Goal: Find specific page/section: Find specific page/section

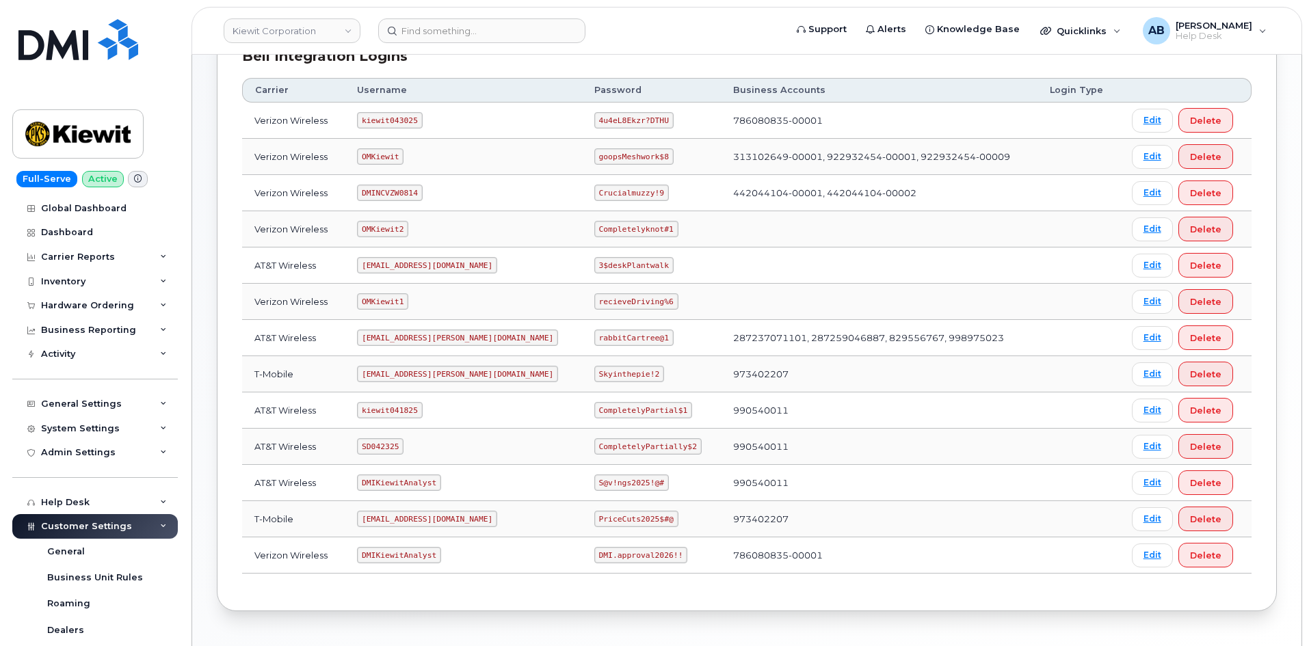
scroll to position [186, 0]
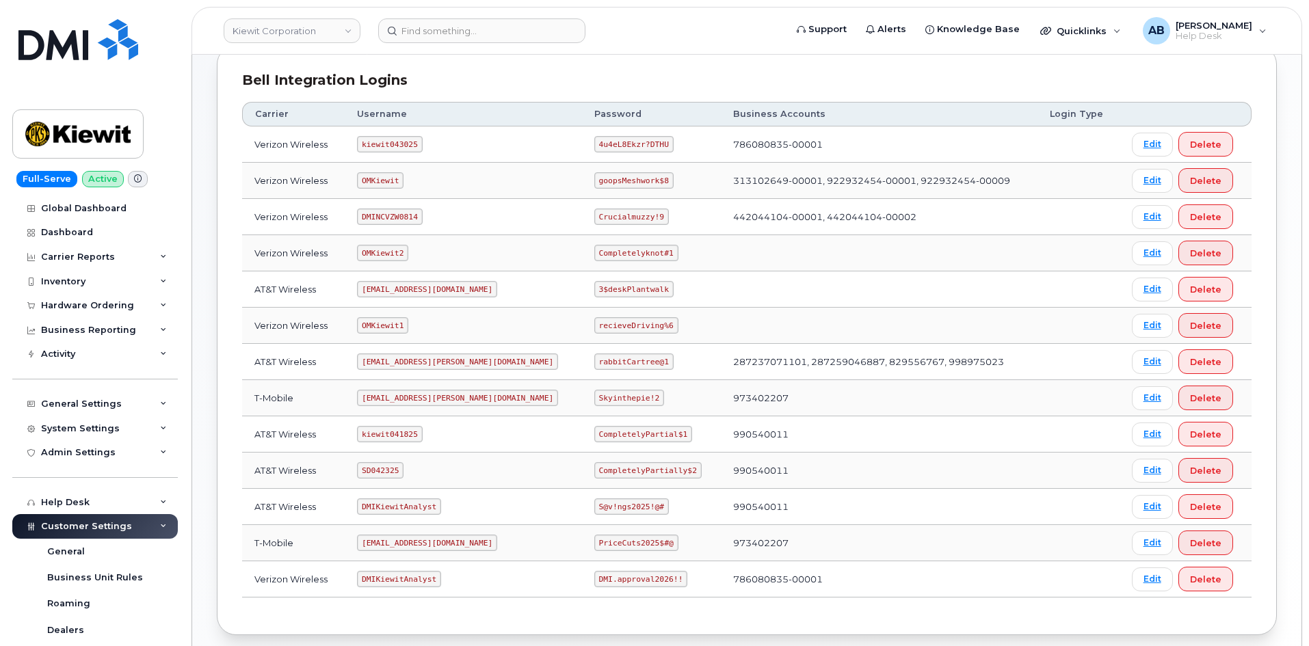
click at [384, 181] on code "OMKiewit" at bounding box center [380, 180] width 46 height 16
copy code "OMKiewit"
click at [594, 175] on code "goopsMeshwork$8" at bounding box center [633, 180] width 79 height 16
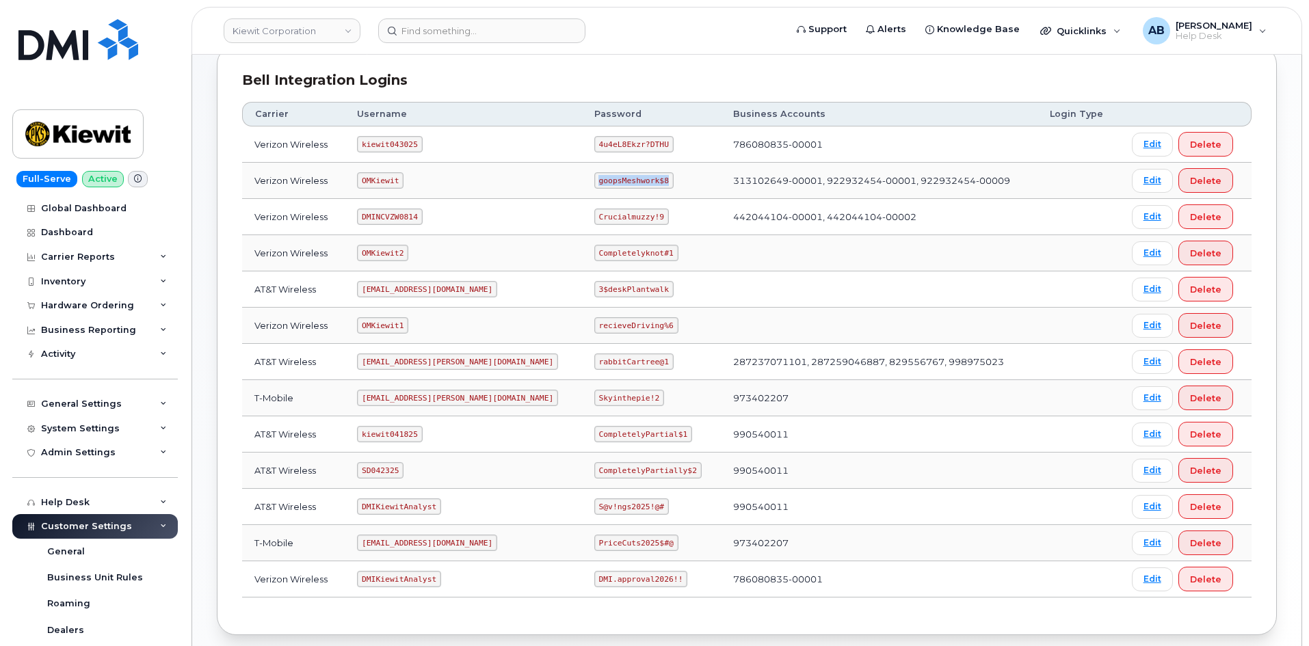
click at [594, 175] on code "goopsMeshwork$8" at bounding box center [633, 180] width 79 height 16
copy code "goopsMeshwork$8"
drag, startPoint x: 60, startPoint y: 37, endPoint x: 165, endPoint y: 7, distance: 108.9
click at [60, 37] on img at bounding box center [78, 39] width 120 height 41
